Goal: Task Accomplishment & Management: Complete application form

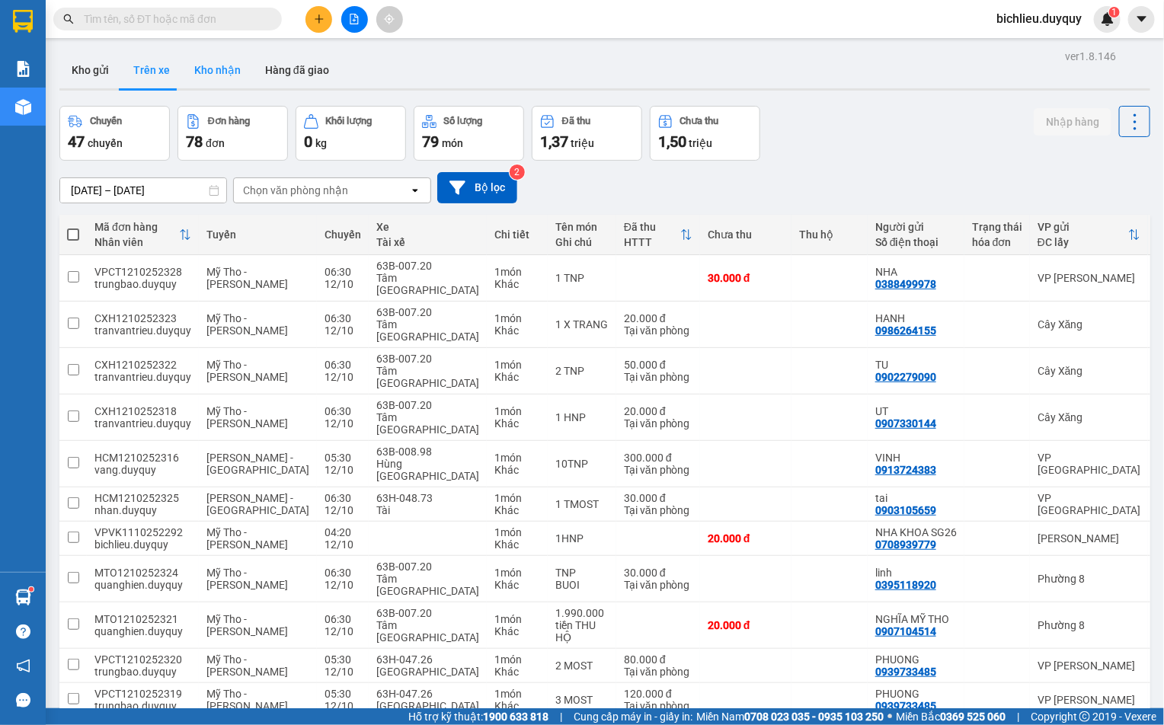
click at [208, 76] on button "Kho nhận" at bounding box center [217, 70] width 71 height 37
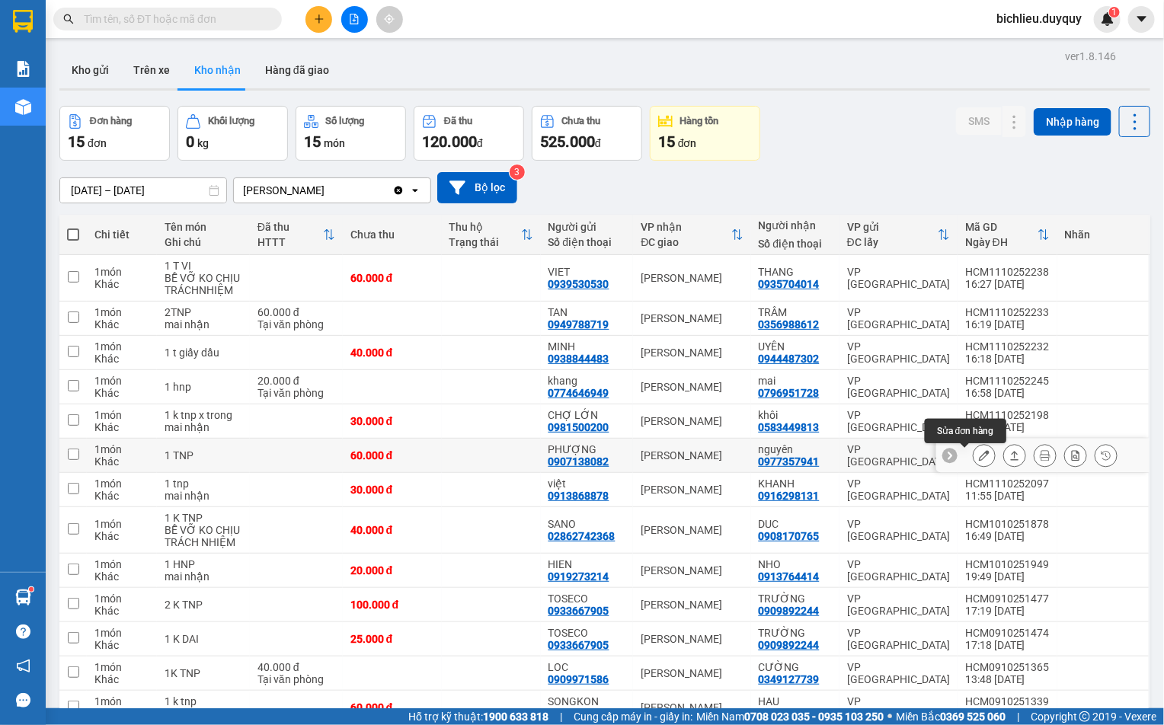
click at [979, 457] on icon at bounding box center [984, 455] width 11 height 11
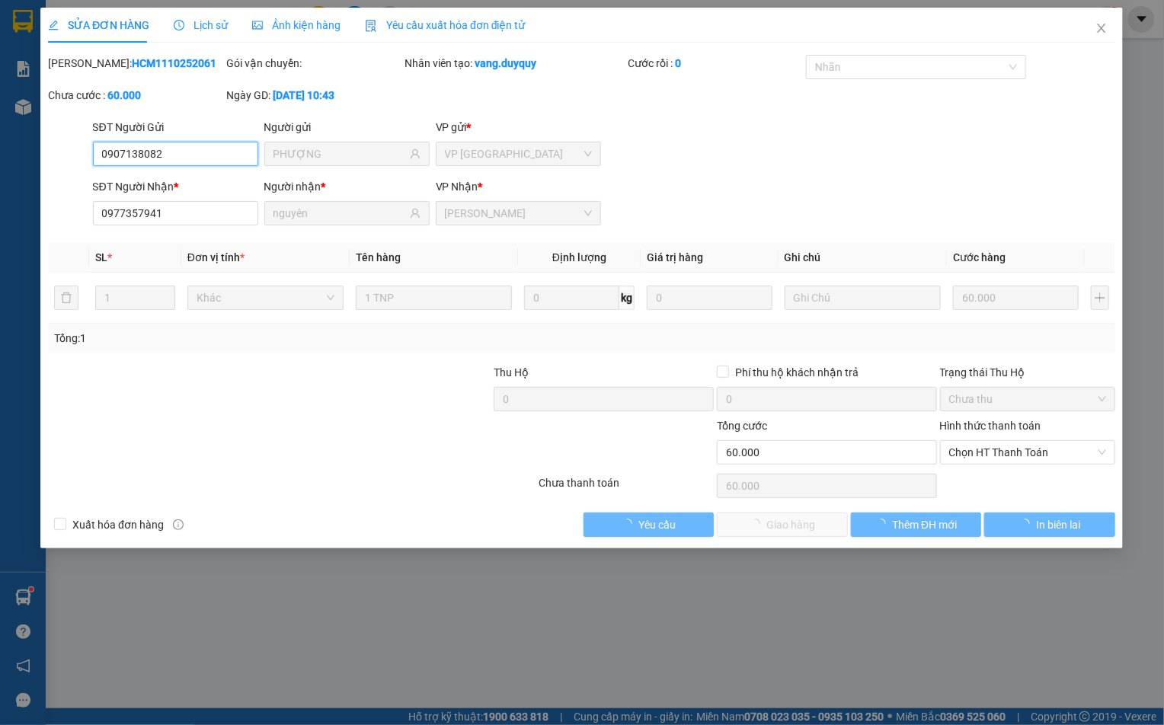
type input "0907138082"
type input "PHƯỢNG"
type input "0977357941"
type input "nguyên"
type input "0"
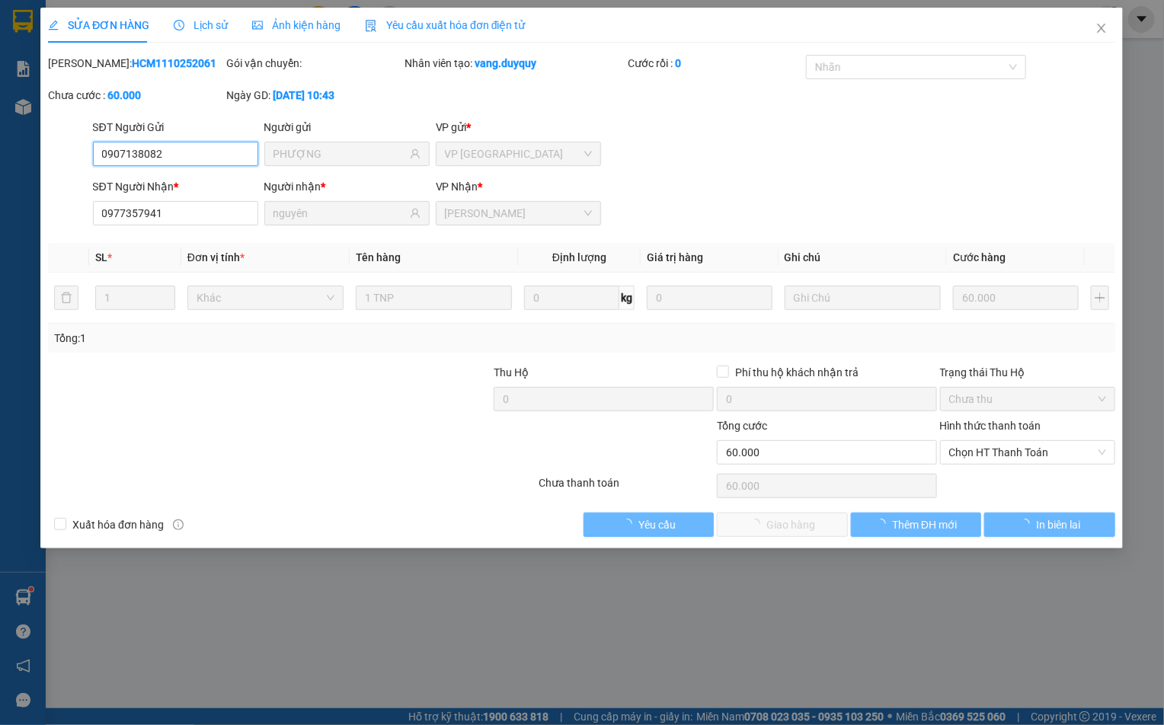
type input "60.000"
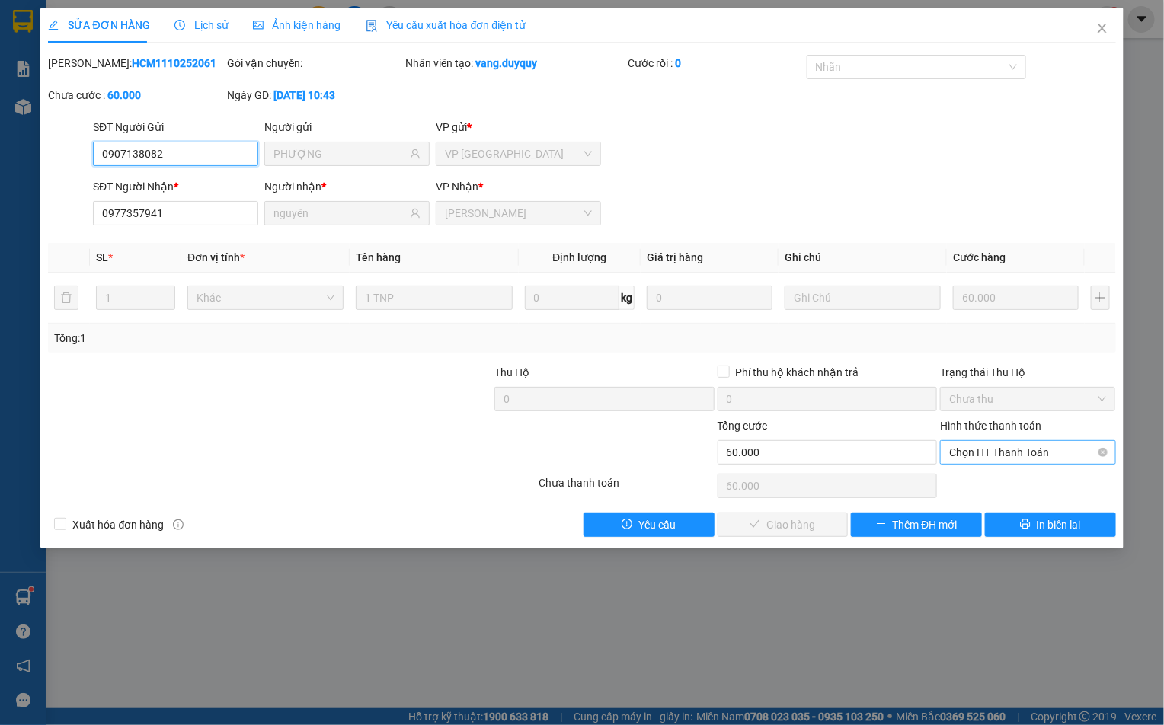
click at [974, 455] on span "Chọn HT Thanh Toán" at bounding box center [1027, 452] width 157 height 23
click at [972, 492] on div "Tại văn phòng" at bounding box center [1028, 485] width 157 height 17
type input "0"
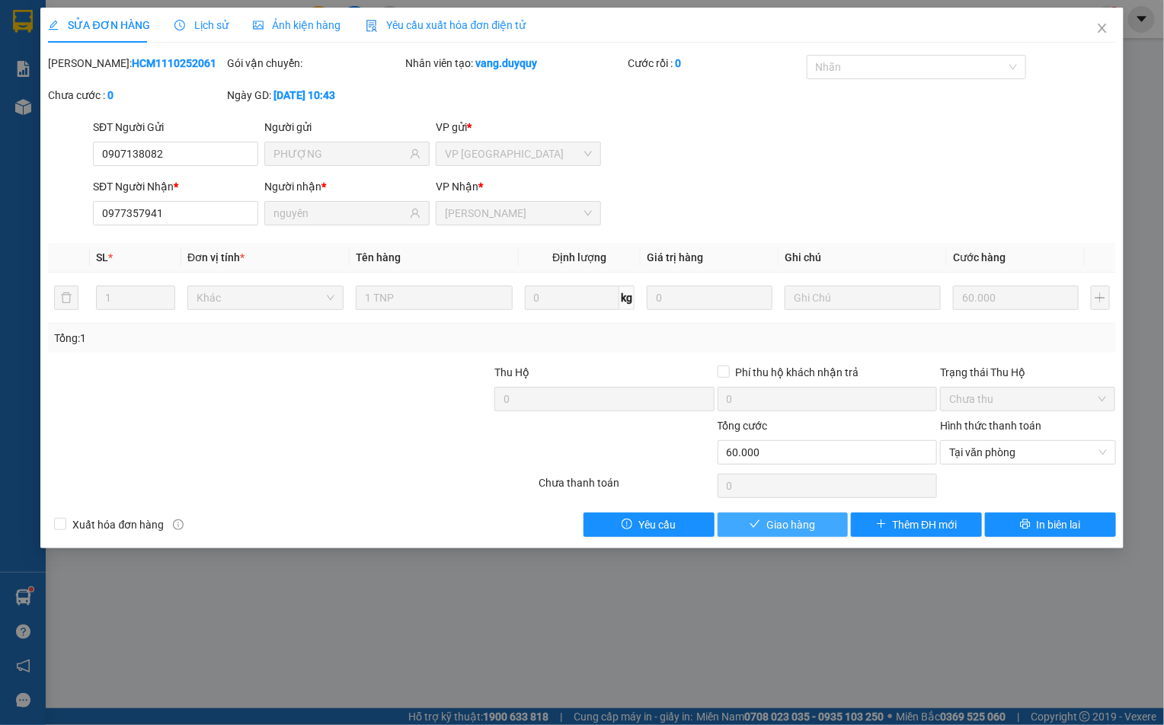
click at [782, 522] on span "Giao hàng" at bounding box center [790, 525] width 49 height 17
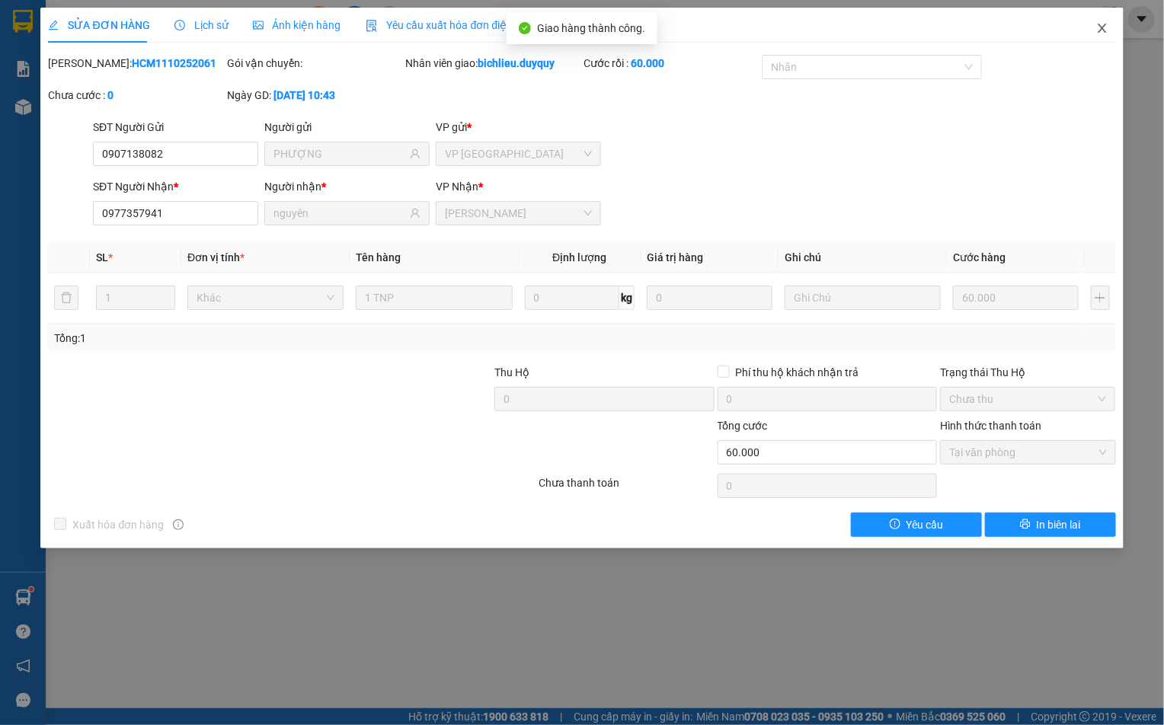
click at [1104, 27] on icon "close" at bounding box center [1102, 28] width 8 height 9
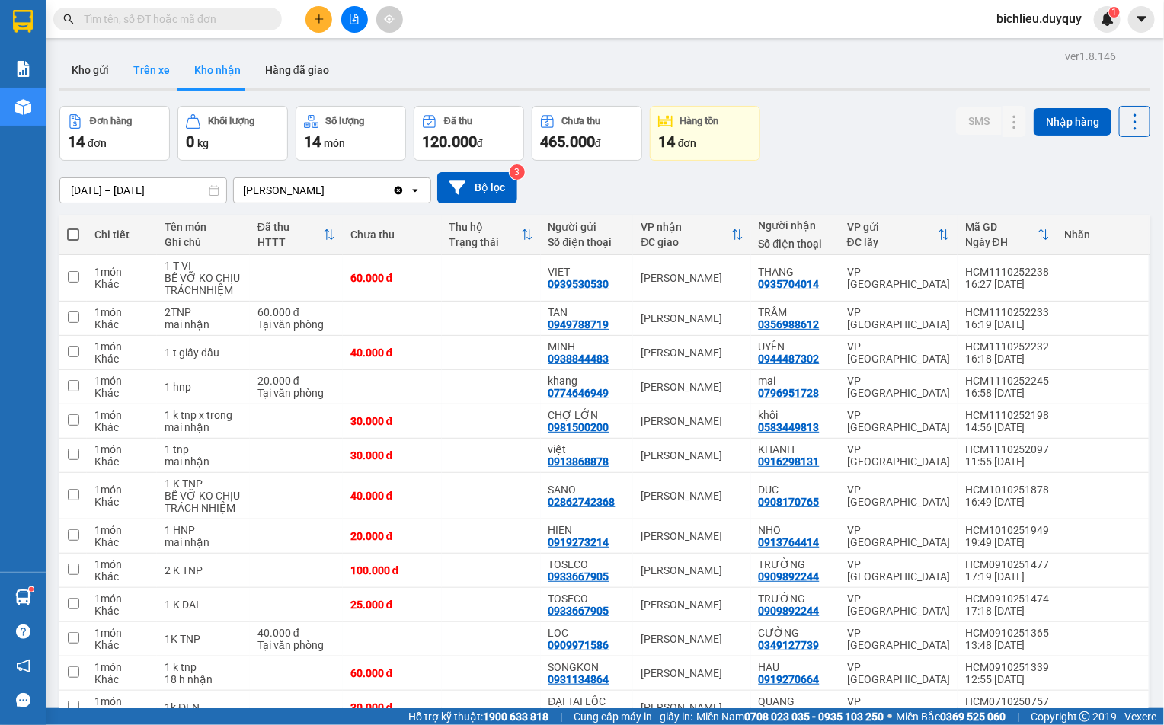
click at [144, 72] on button "Trên xe" at bounding box center [151, 70] width 61 height 37
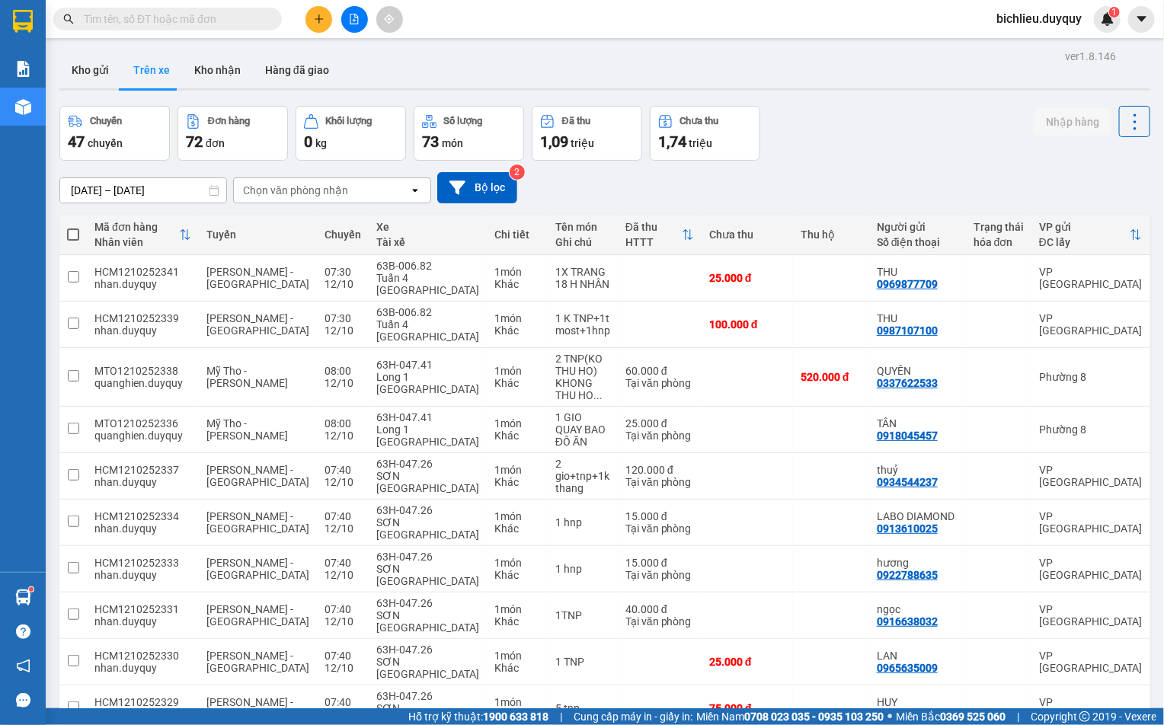
click at [344, 197] on div "Chọn văn phòng nhận" at bounding box center [321, 190] width 175 height 24
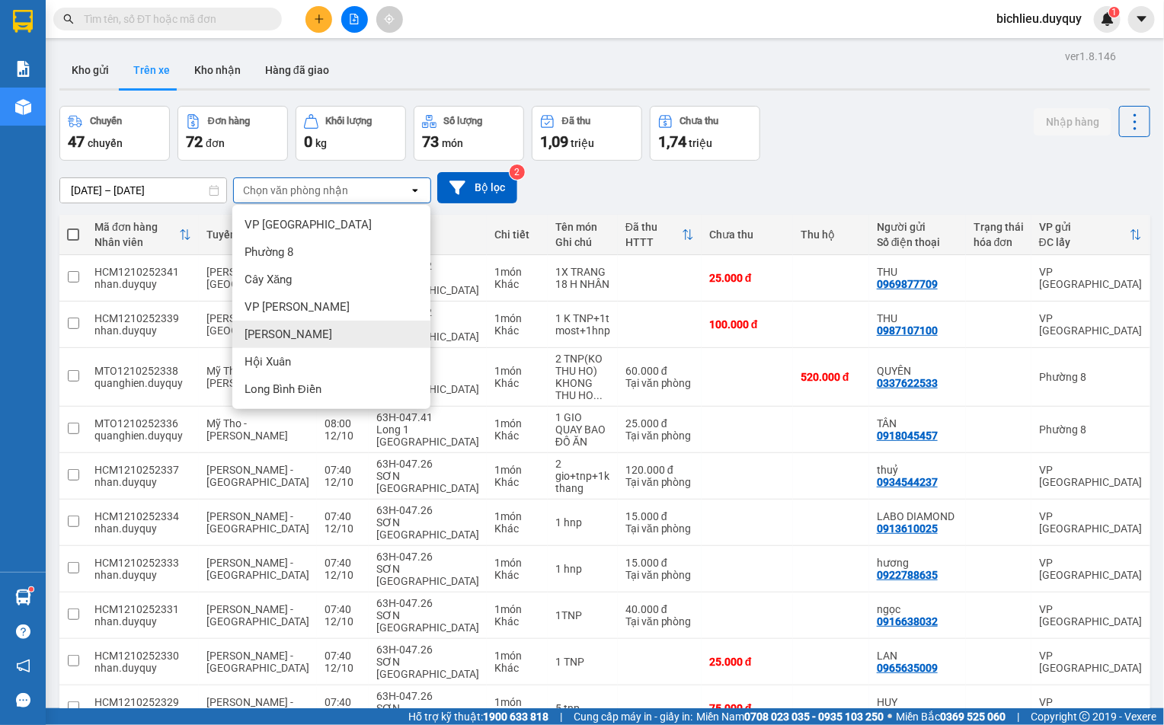
click at [289, 334] on div "[PERSON_NAME]" at bounding box center [331, 334] width 198 height 27
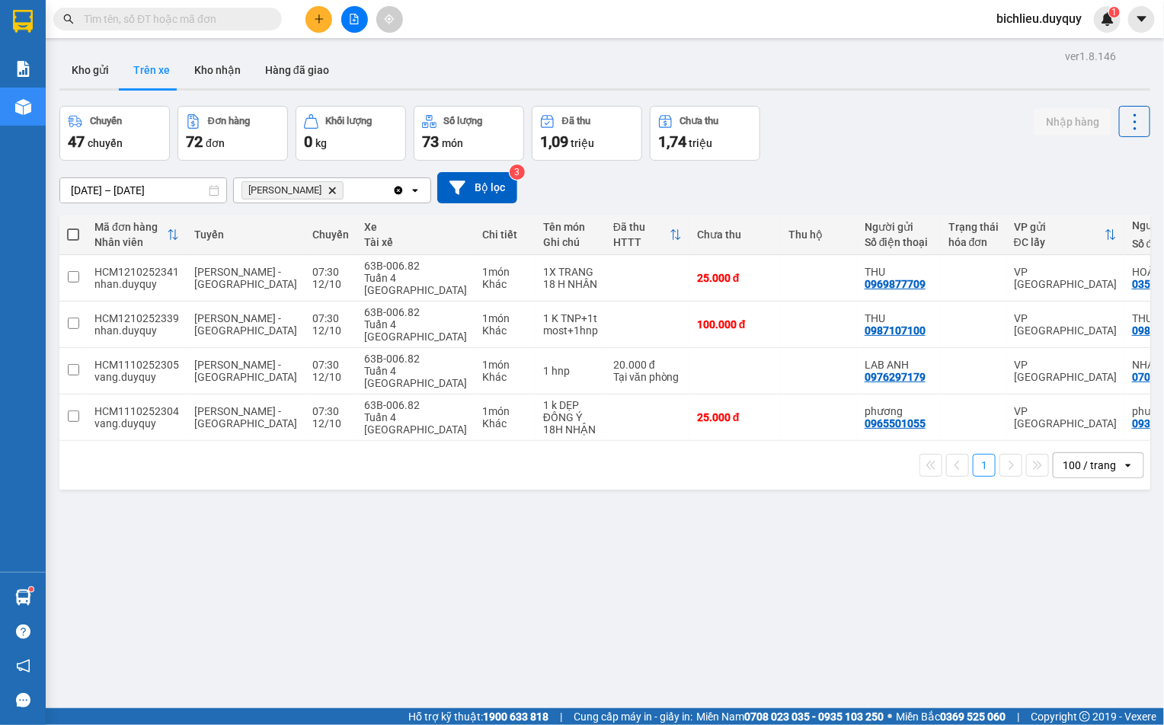
click at [329, 193] on icon "Vĩnh Kim, close by backspace" at bounding box center [332, 190] width 7 height 7
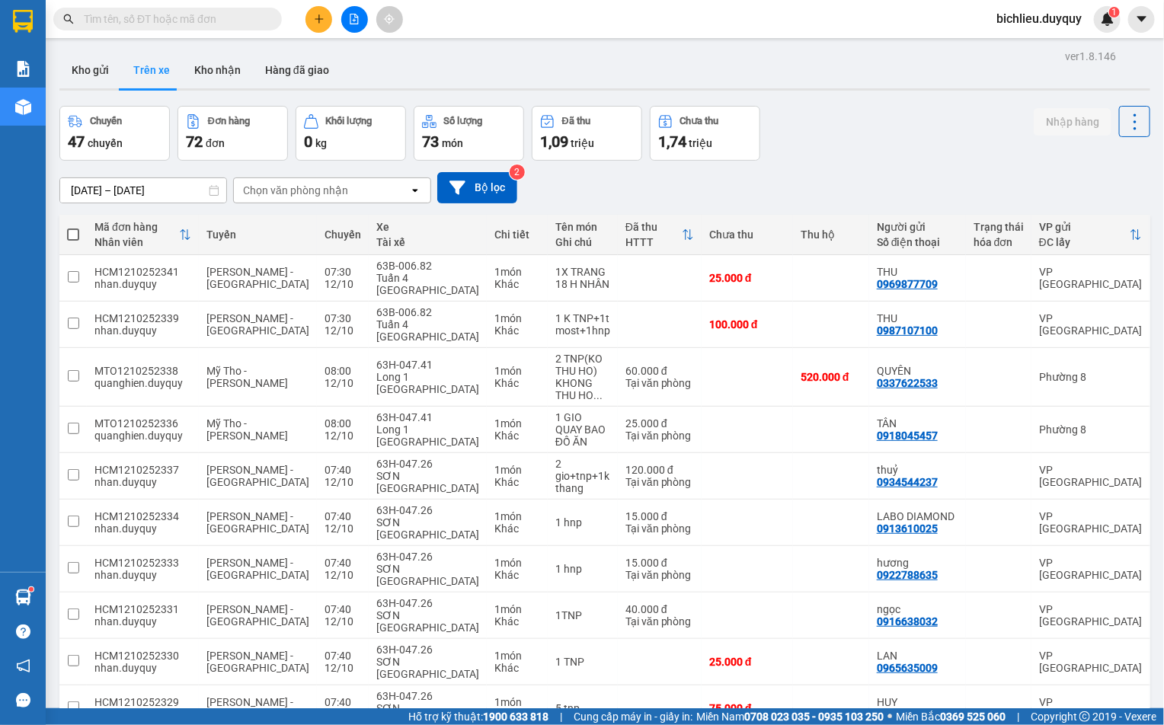
click at [206, 78] on button "Kho nhận" at bounding box center [217, 70] width 71 height 37
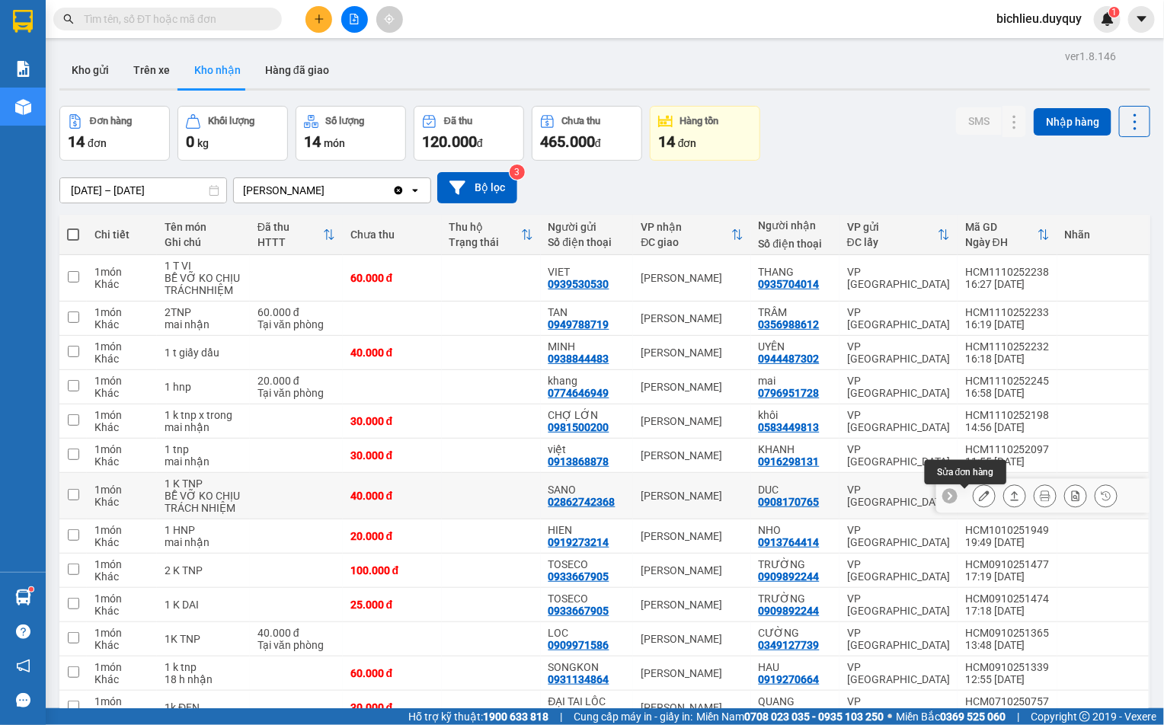
click at [979, 501] on icon at bounding box center [984, 496] width 11 height 11
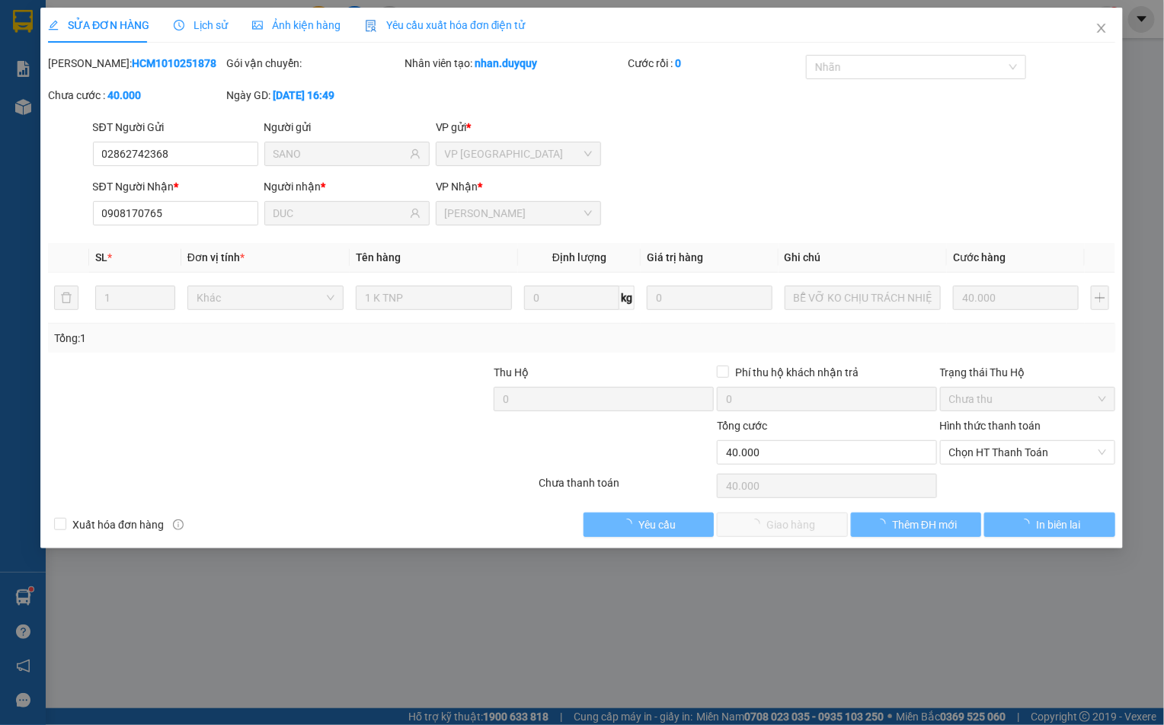
type input "02862742368"
type input "SANO"
type input "0908170765"
type input "DUC"
type input "0"
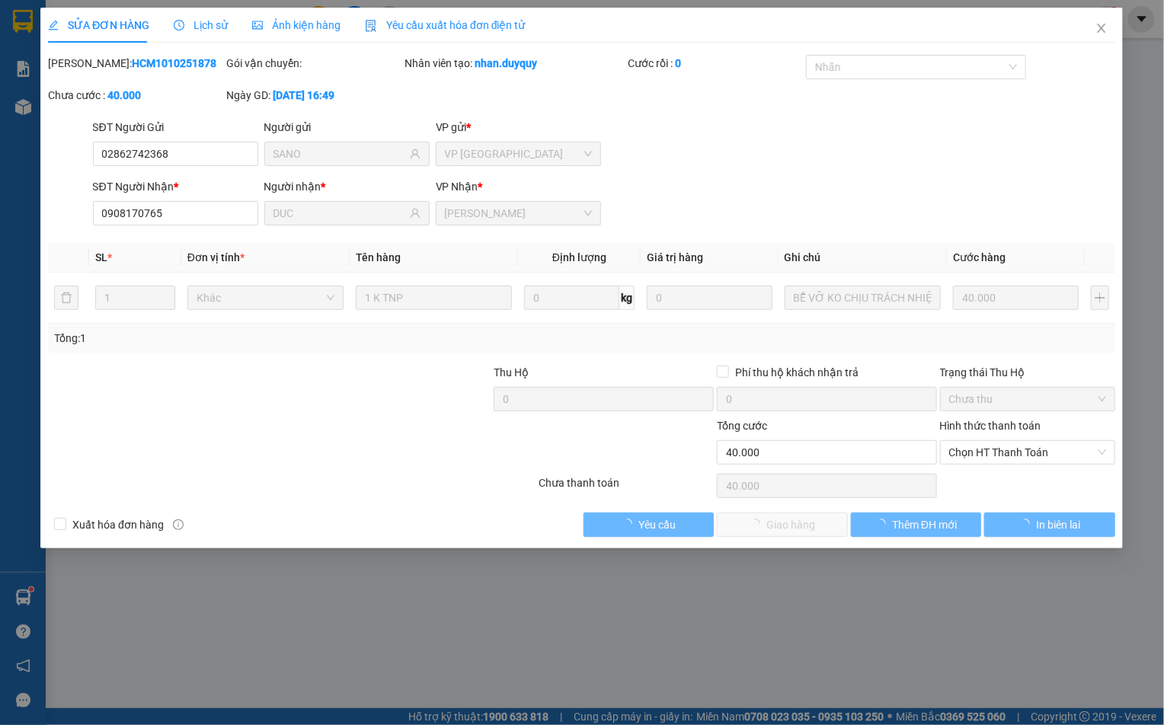
type input "40.000"
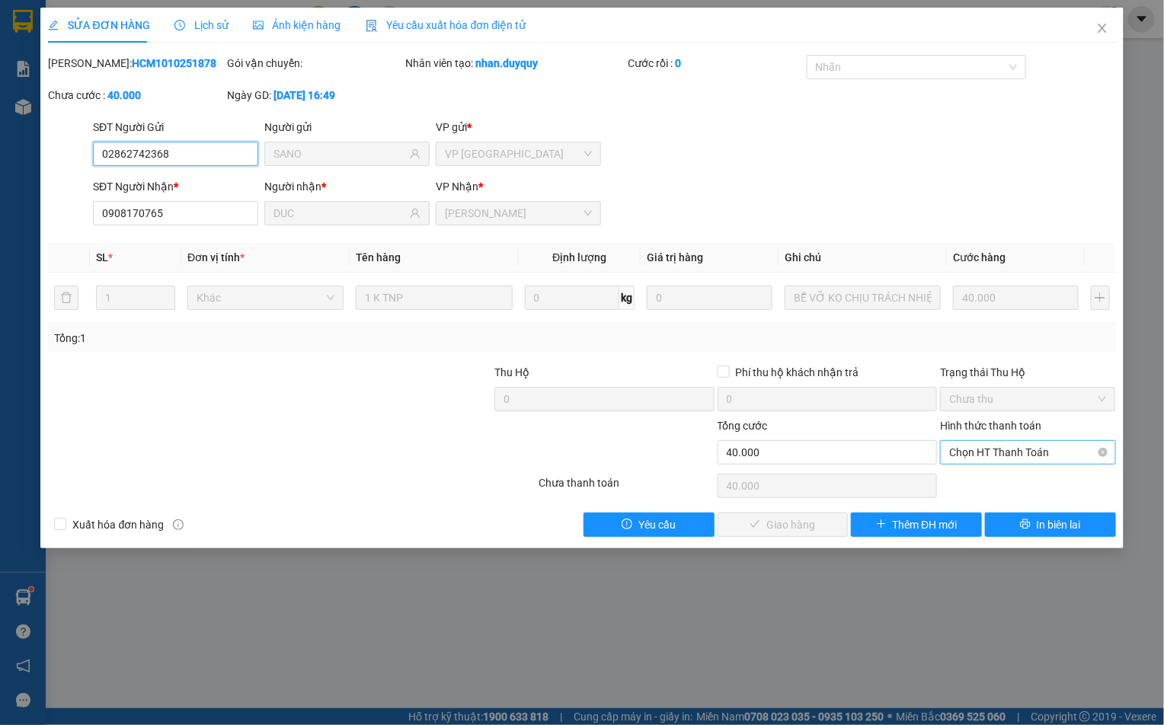
click at [961, 456] on span "Chọn HT Thanh Toán" at bounding box center [1027, 452] width 157 height 23
click at [961, 483] on div "Tại văn phòng" at bounding box center [1028, 485] width 157 height 17
type input "0"
click at [789, 526] on span "Giao hàng" at bounding box center [790, 525] width 49 height 17
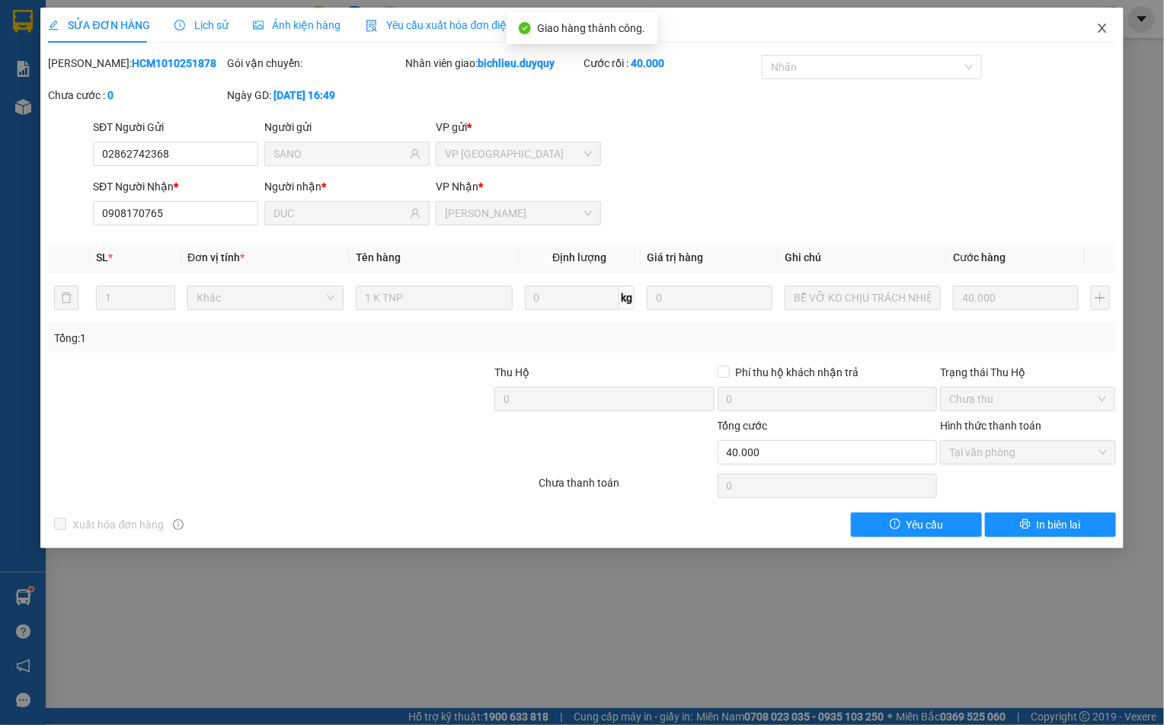
click at [1102, 32] on icon "close" at bounding box center [1102, 28] width 12 height 12
